Goal: Navigation & Orientation: Find specific page/section

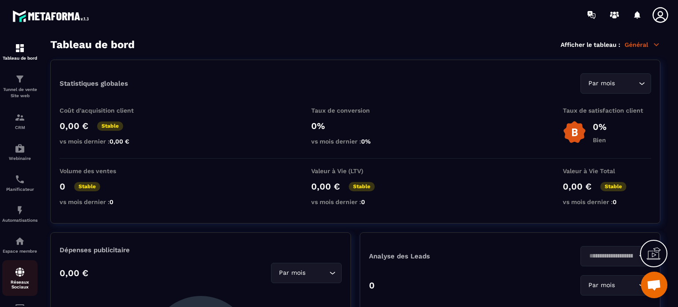
scroll to position [9330, 0]
click at [20, 184] on img at bounding box center [20, 179] width 11 height 11
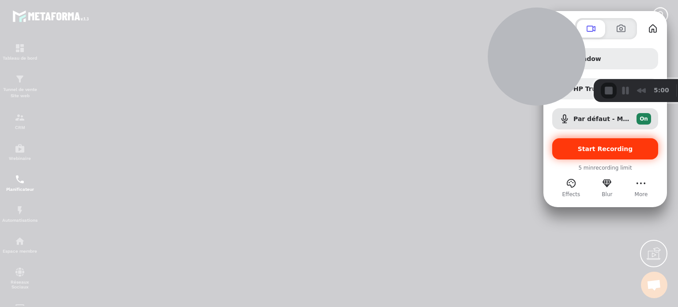
click at [596, 143] on div "Start Recording" at bounding box center [605, 148] width 106 height 21
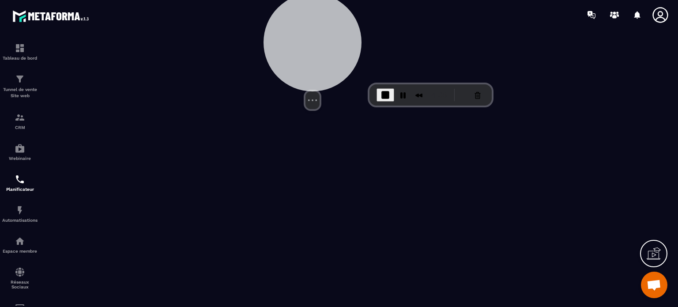
drag, startPoint x: 521, startPoint y: 49, endPoint x: 296, endPoint y: 52, distance: 224.6
click at [296, 52] on div at bounding box center [312, 42] width 98 height 98
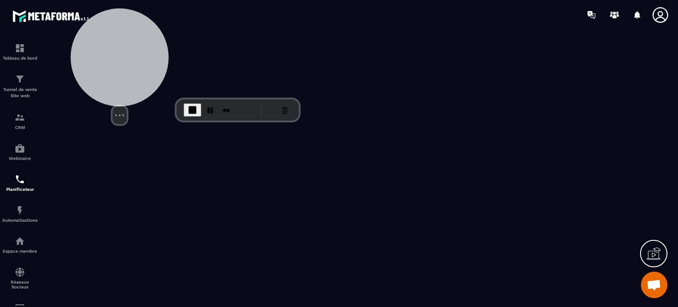
drag, startPoint x: 306, startPoint y: 59, endPoint x: 113, endPoint y: 74, distance: 193.0
click at [113, 74] on div at bounding box center [120, 57] width 98 height 98
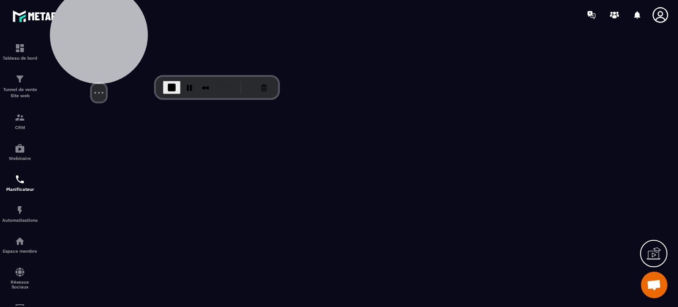
drag, startPoint x: 128, startPoint y: 71, endPoint x: 116, endPoint y: 37, distance: 36.4
click at [116, 37] on div at bounding box center [99, 35] width 98 height 98
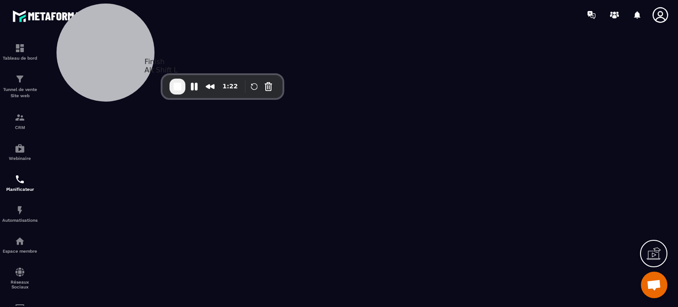
click at [176, 86] on span "End Recording" at bounding box center [177, 86] width 11 height 11
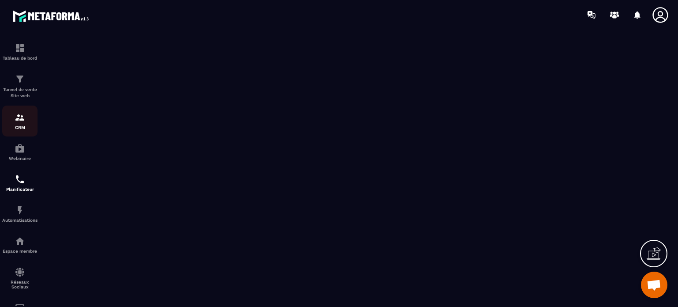
click at [18, 120] on img at bounding box center [20, 117] width 11 height 11
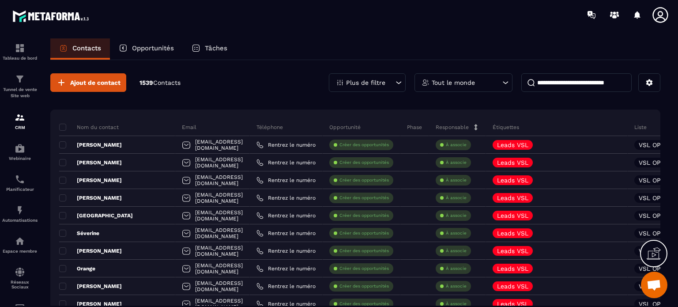
click at [152, 48] on p "Opportunités" at bounding box center [153, 48] width 42 height 8
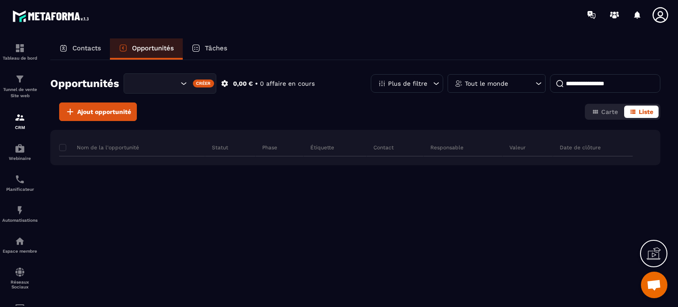
click at [213, 46] on p "Tâches" at bounding box center [216, 48] width 23 height 8
